Goal: Find specific page/section: Find specific page/section

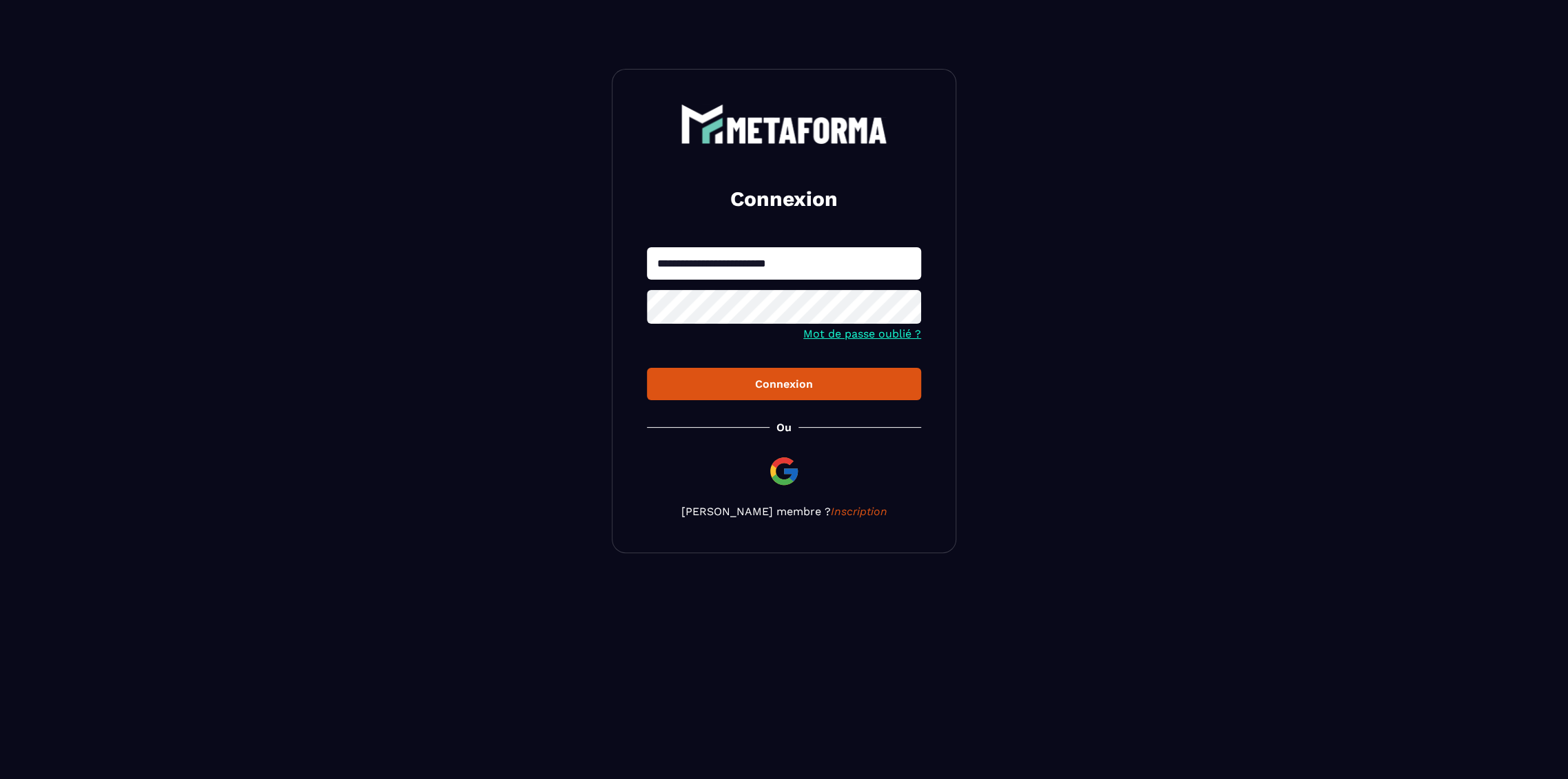
click at [908, 268] on input "**********" at bounding box center [784, 263] width 274 height 32
type input "**********"
click at [647, 368] on button "Connexion" at bounding box center [784, 384] width 274 height 32
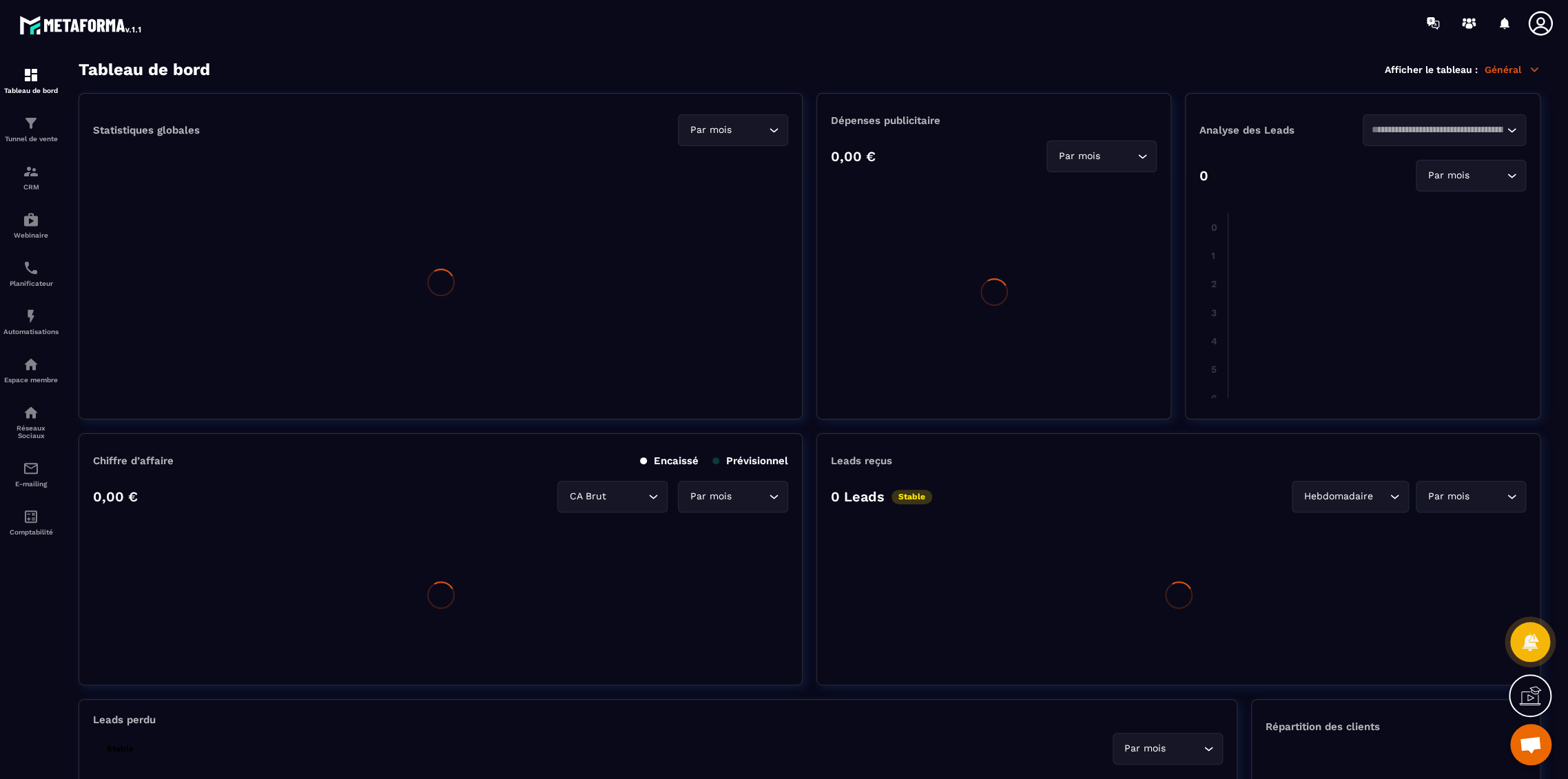
click at [1504, 70] on p "Général" at bounding box center [1513, 70] width 56 height 13
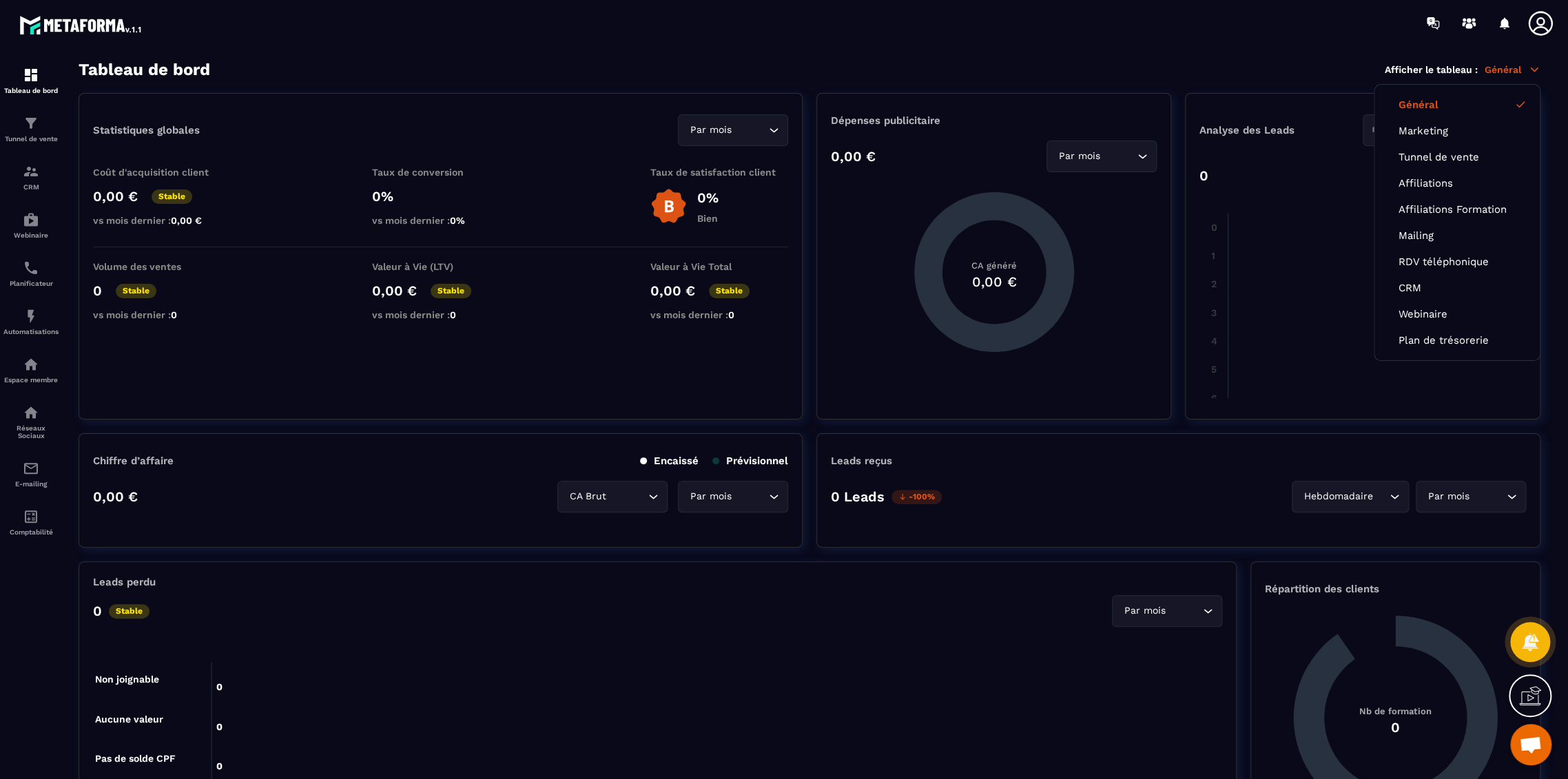
click at [1539, 23] on icon at bounding box center [1540, 23] width 28 height 28
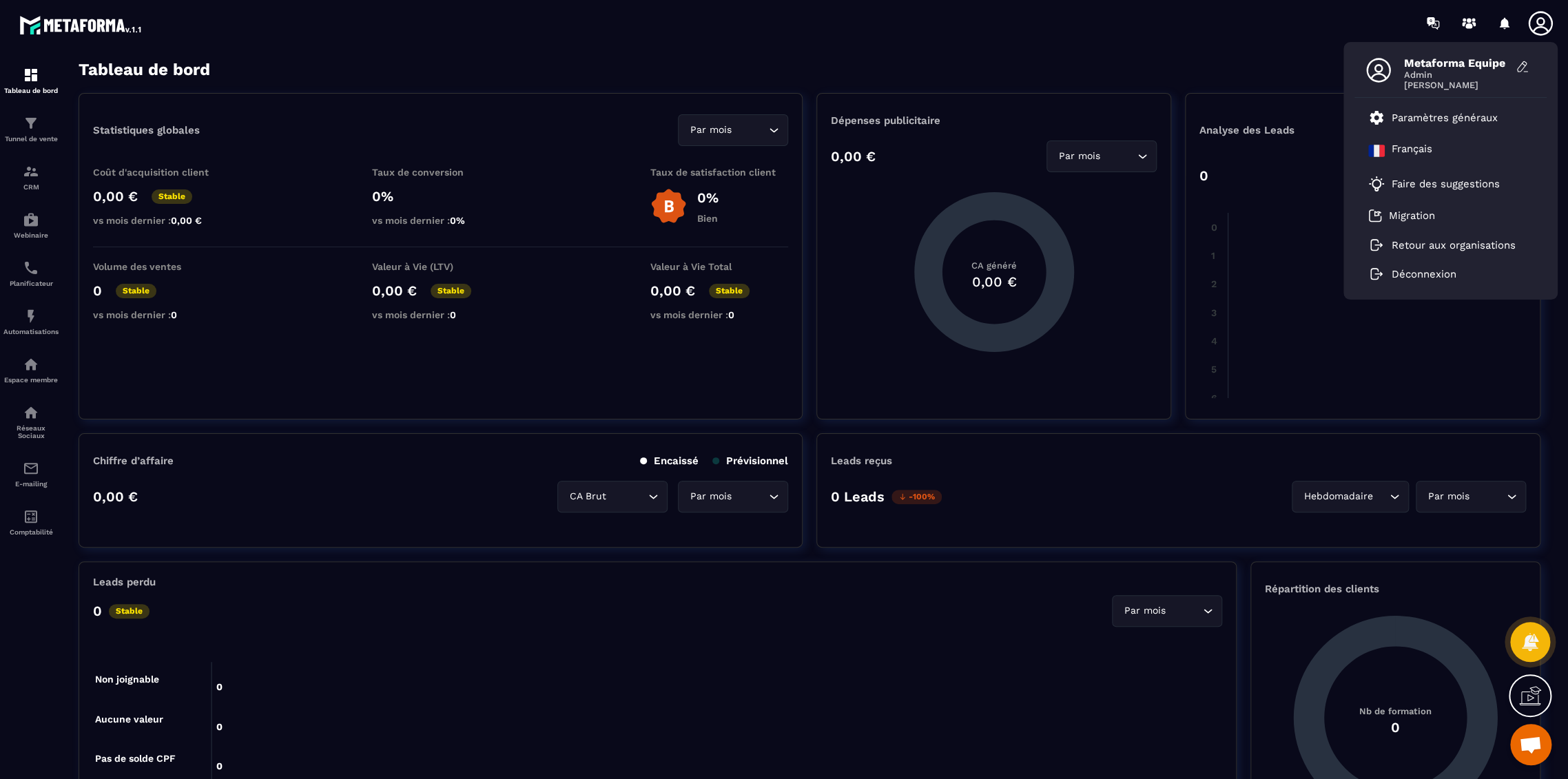
click at [1539, 23] on icon at bounding box center [1540, 23] width 28 height 28
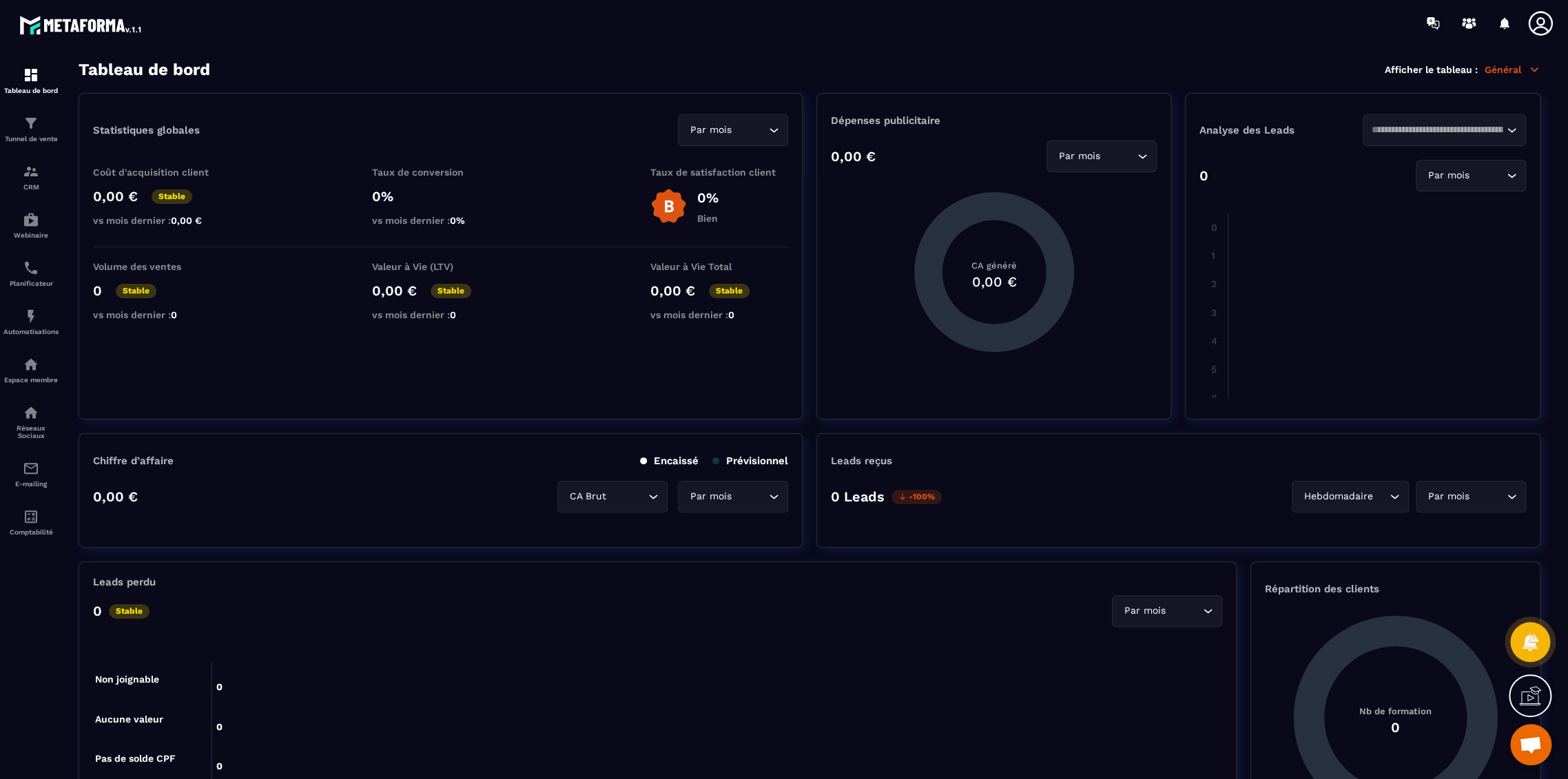
click at [1502, 67] on p "Général" at bounding box center [1513, 70] width 56 height 13
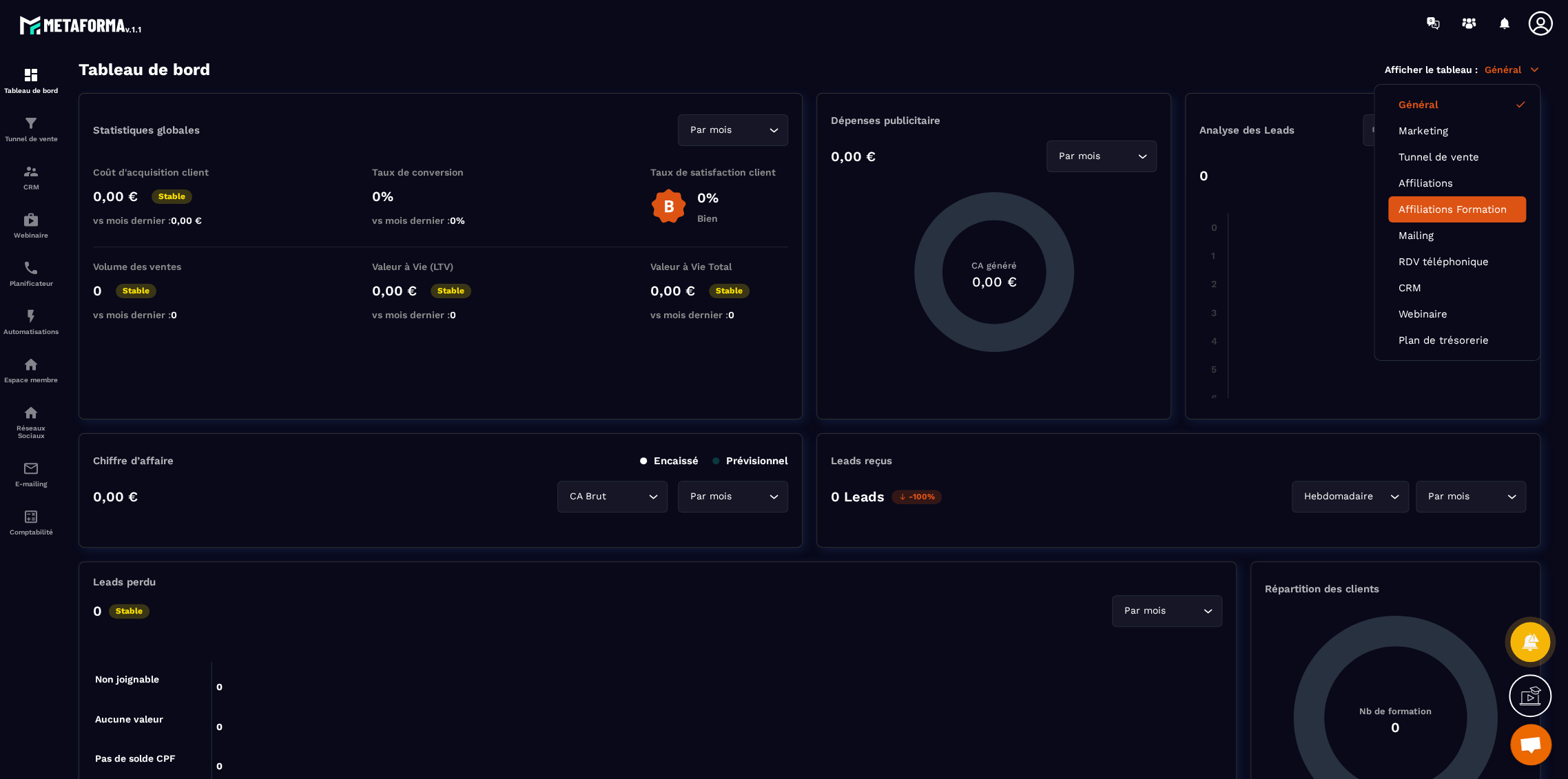
click at [1433, 200] on li "Affiliations Formation" at bounding box center [1457, 209] width 138 height 26
click at [1431, 211] on link "Affiliations Formation" at bounding box center [1457, 209] width 117 height 13
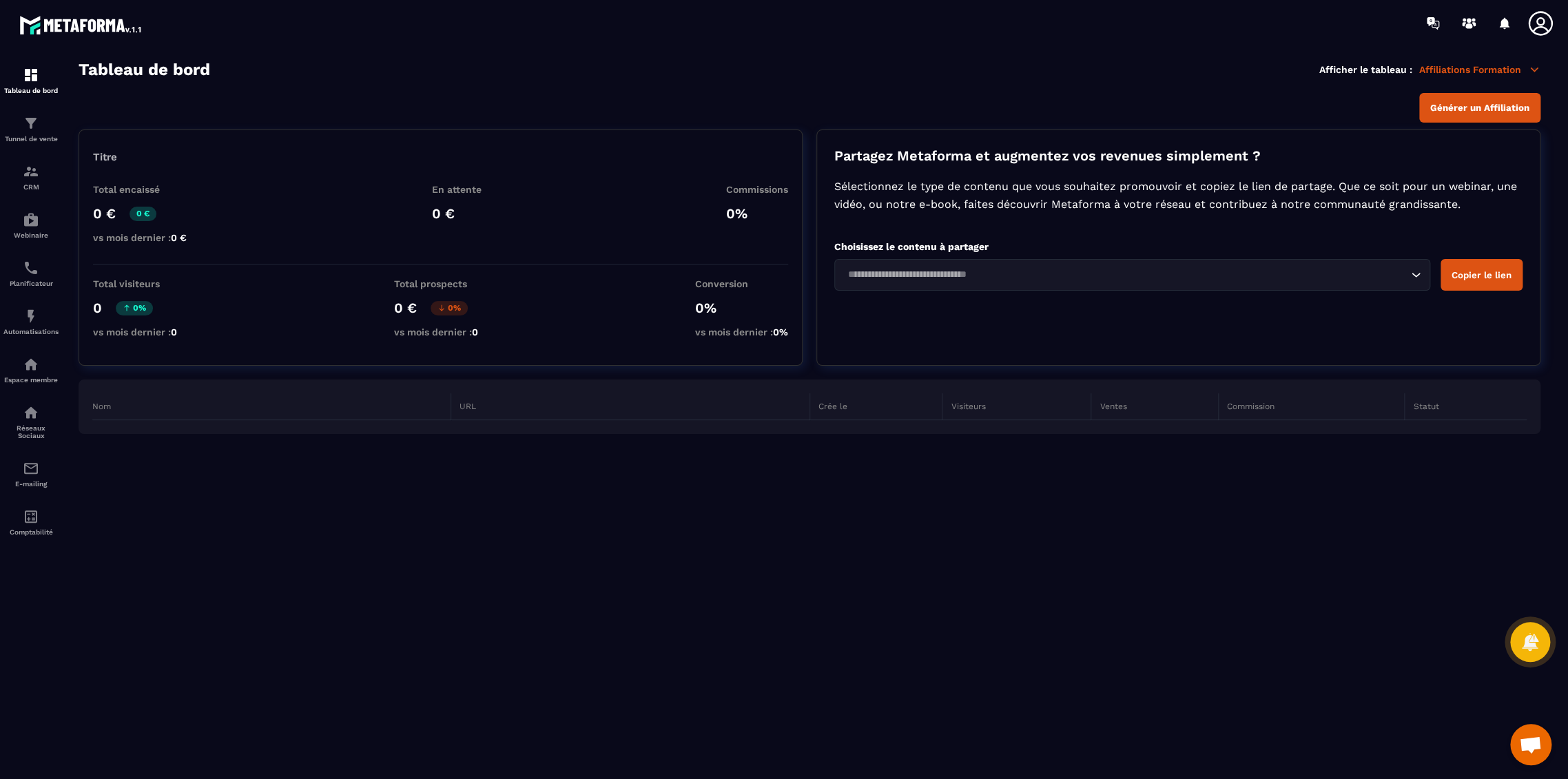
click at [1499, 64] on p "Affiliations Formation" at bounding box center [1480, 70] width 121 height 13
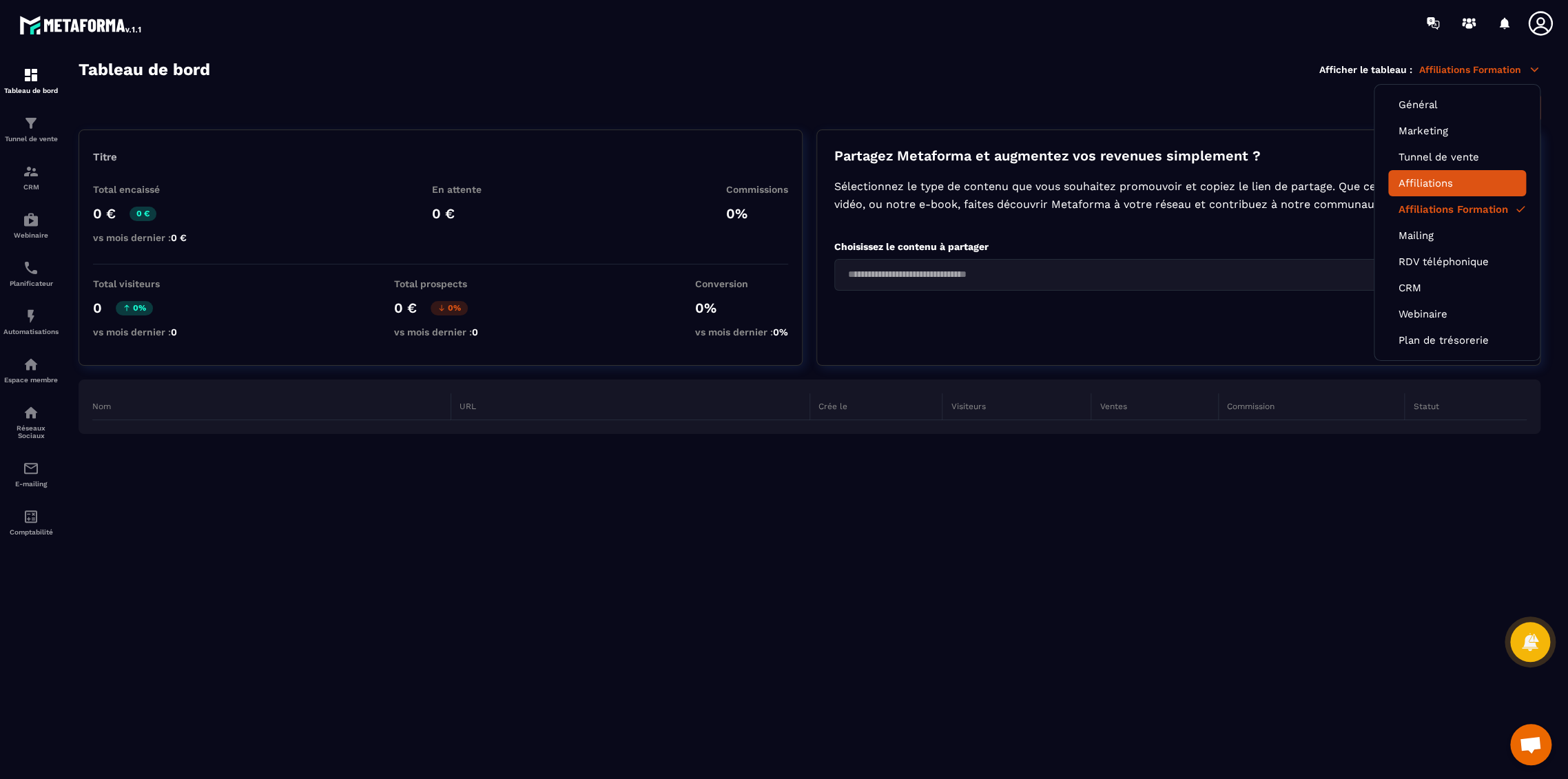
click at [1455, 183] on link "Affiliations" at bounding box center [1457, 183] width 117 height 13
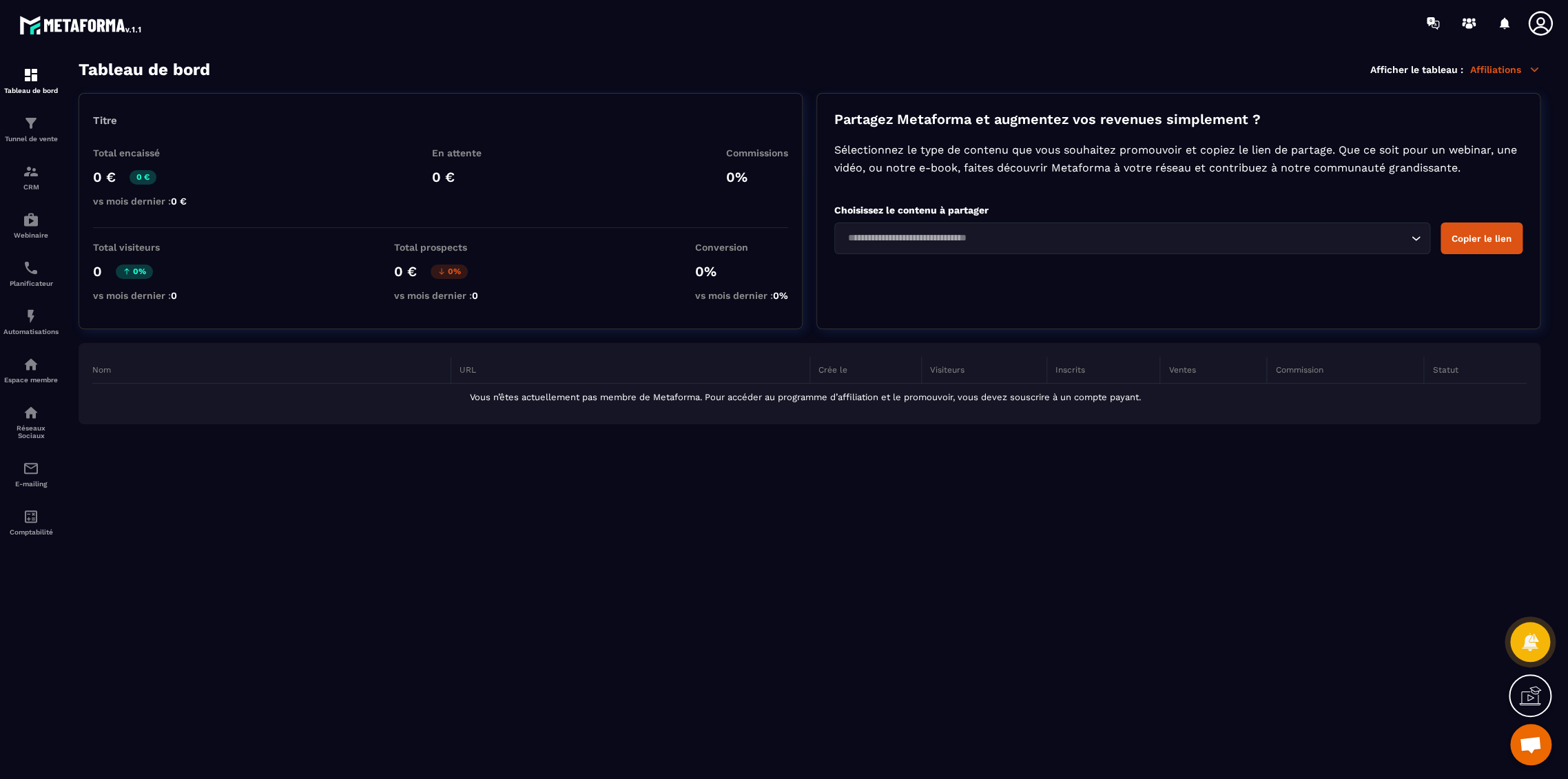
click at [1537, 13] on icon at bounding box center [1540, 23] width 24 height 24
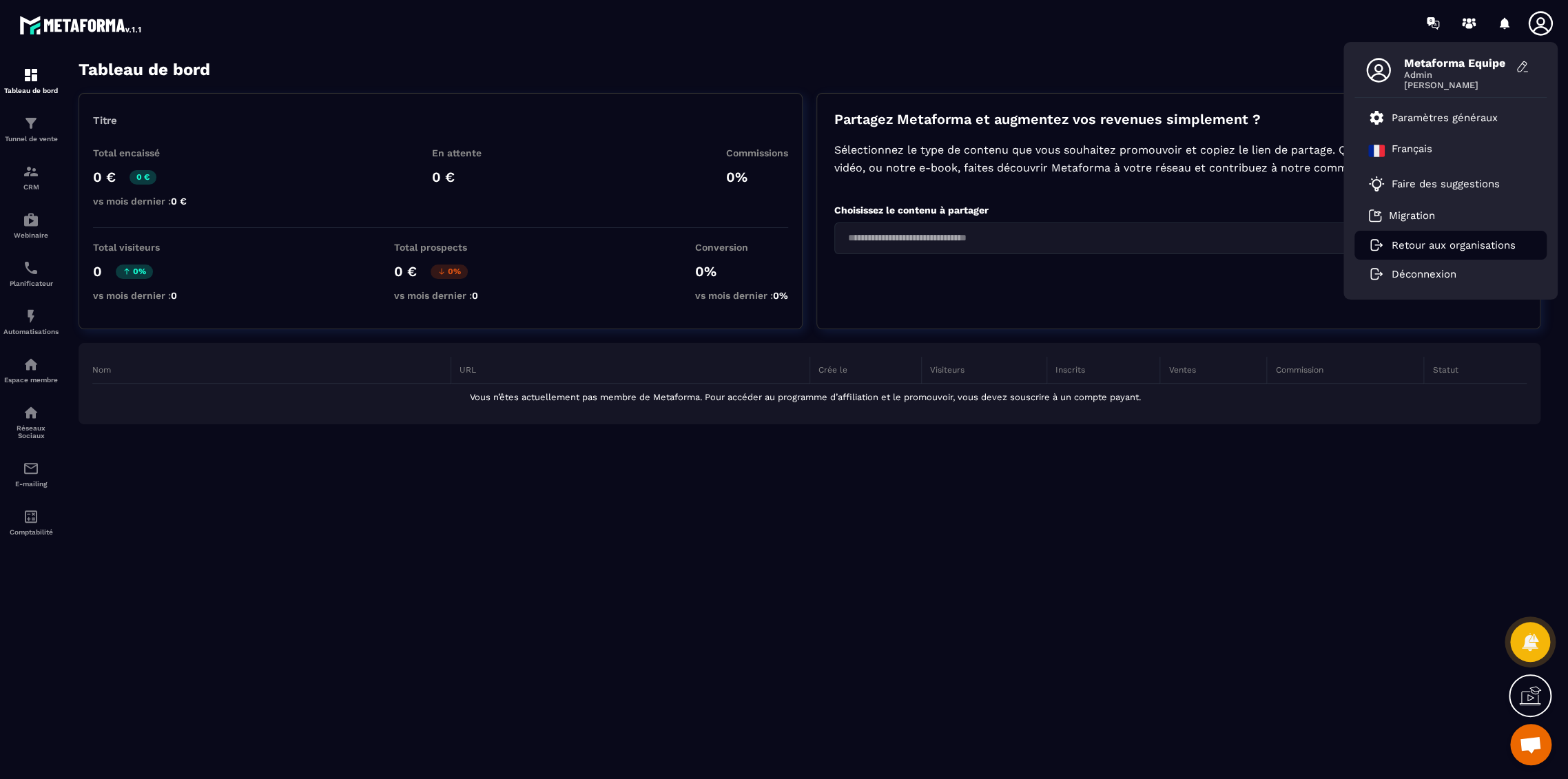
click at [1406, 233] on li "Retour aux organisations" at bounding box center [1451, 245] width 192 height 29
click at [1407, 244] on p "Retour aux organisations" at bounding box center [1454, 245] width 124 height 13
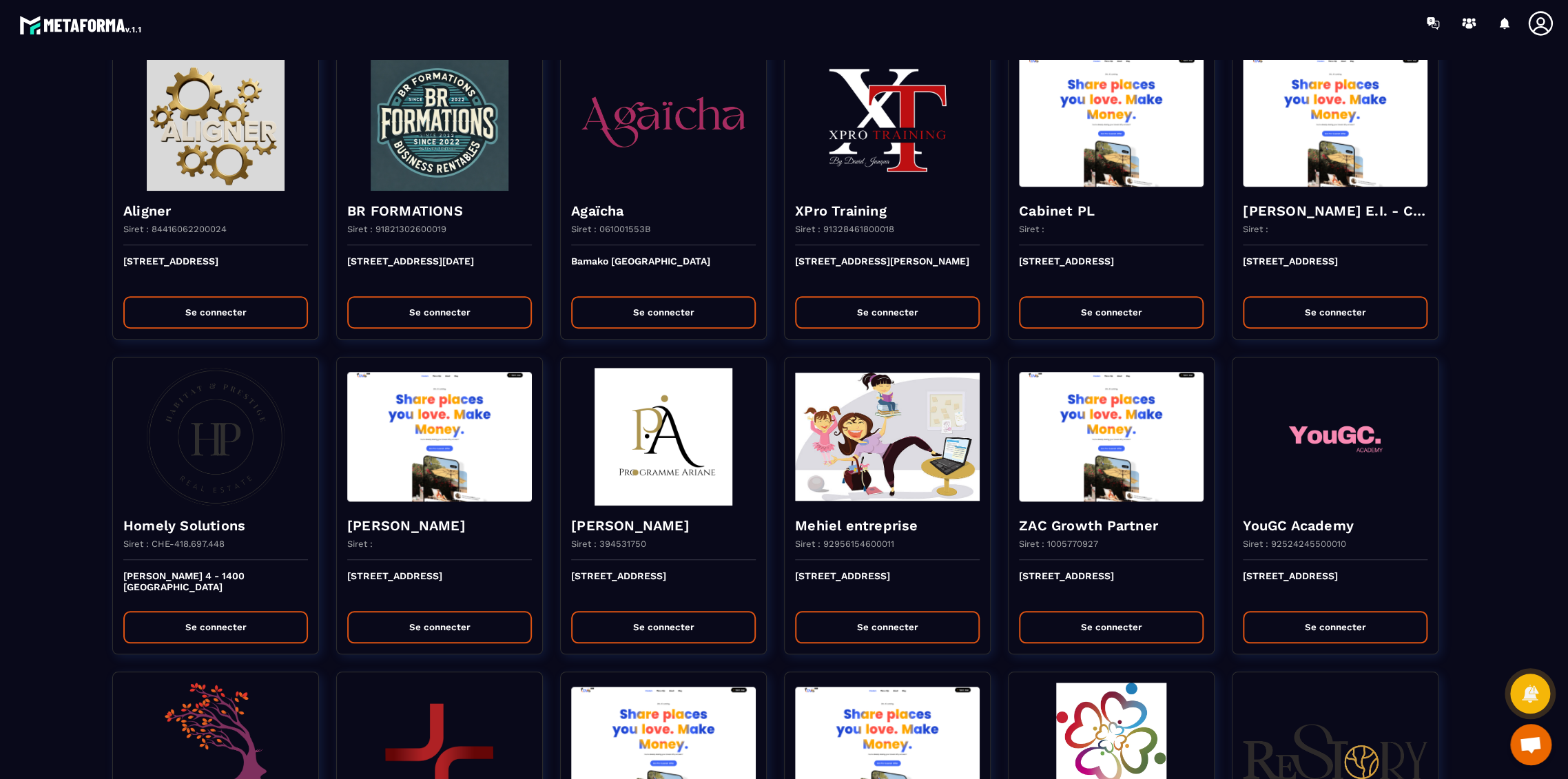
scroll to position [689, 0]
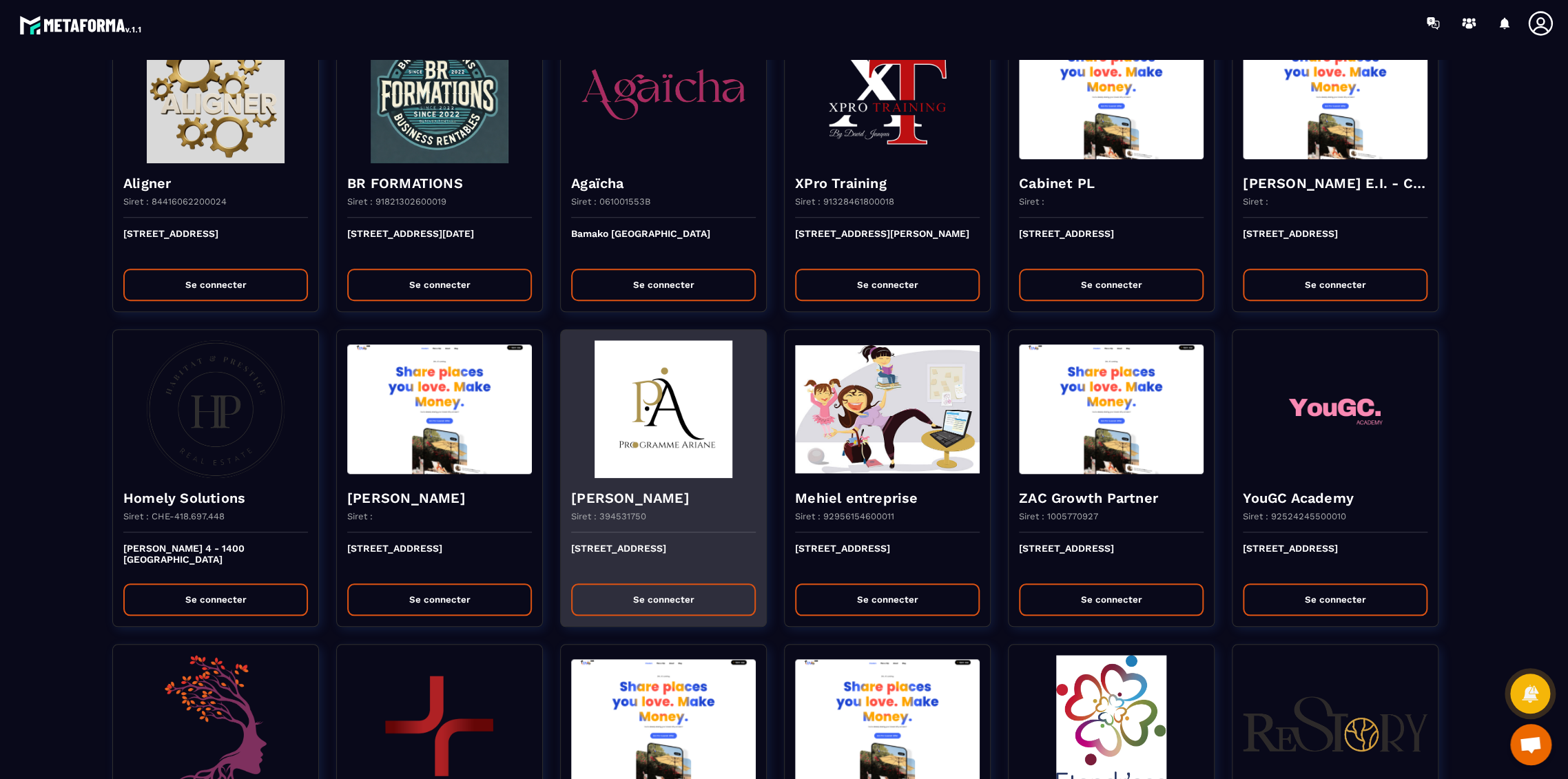
click at [616, 490] on h4 "[PERSON_NAME]" at bounding box center [663, 498] width 185 height 19
